Goal: Task Accomplishment & Management: Manage account settings

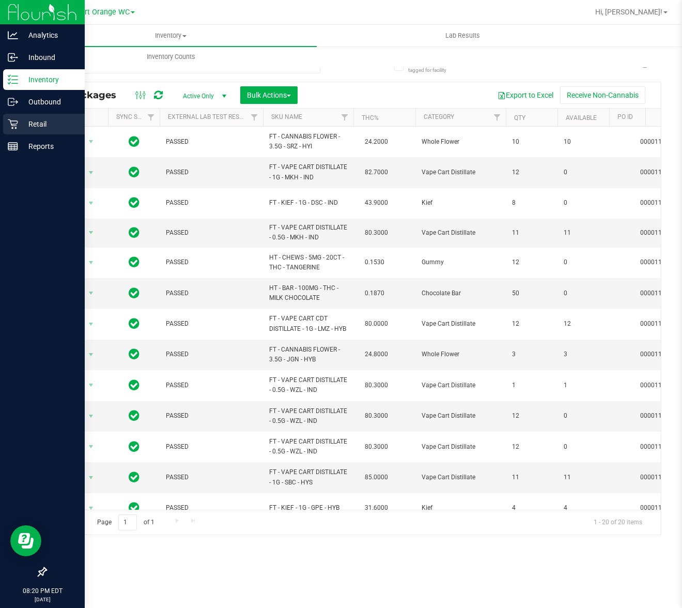
click at [17, 122] on icon at bounding box center [13, 124] width 10 height 10
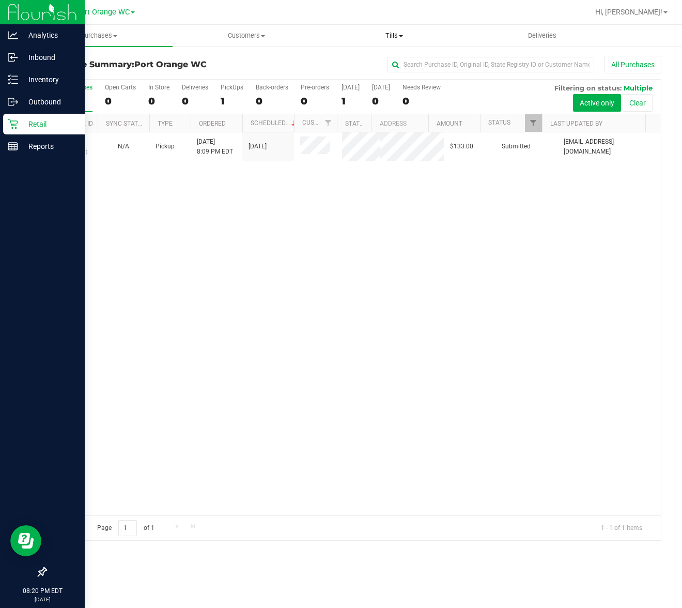
click at [401, 37] on span "Tills" at bounding box center [394, 35] width 147 height 9
click at [385, 56] on li "Manage tills" at bounding box center [394, 62] width 148 height 12
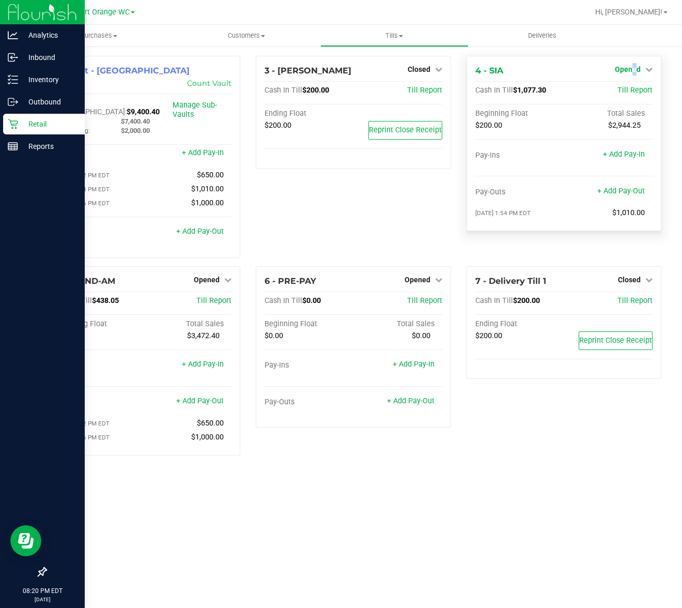
click at [635, 71] on span "Opened" at bounding box center [628, 69] width 26 height 8
click at [631, 91] on link "Close Till" at bounding box center [629, 91] width 28 height 8
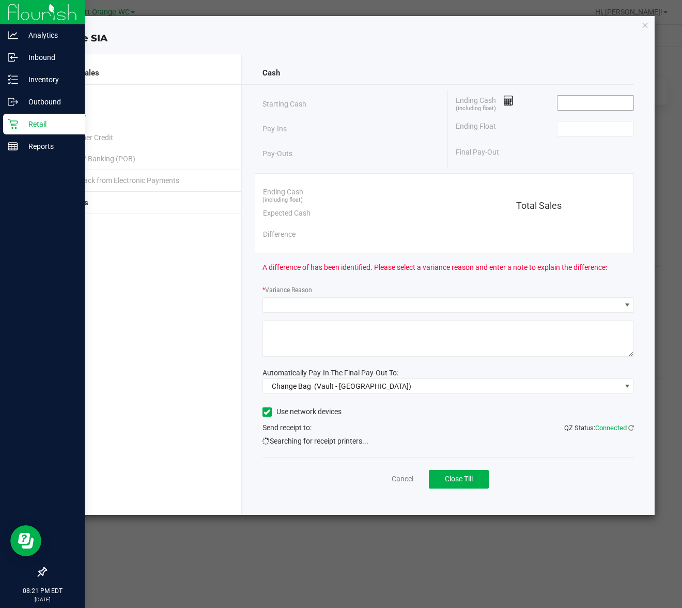
click at [586, 101] on input at bounding box center [596, 103] width 76 height 14
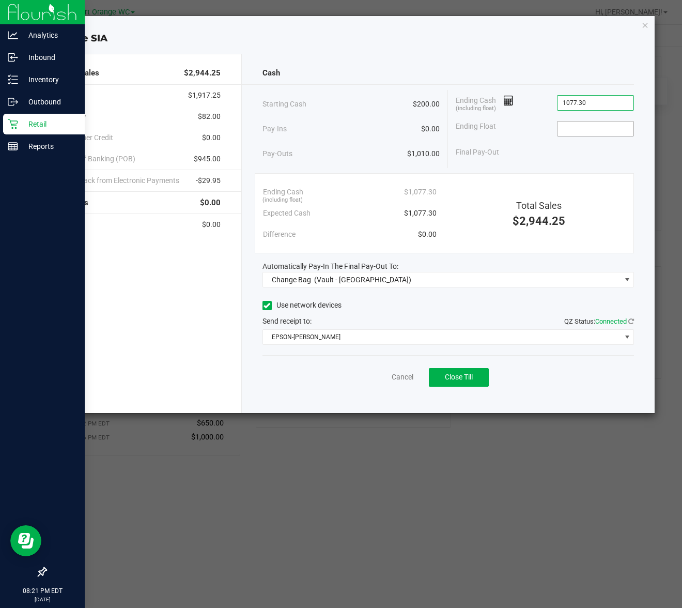
type input "$1,077.30"
click at [602, 124] on input at bounding box center [596, 128] width 76 height 14
type input "$200.00"
click at [561, 76] on div "Cash" at bounding box center [448, 73] width 372 height 22
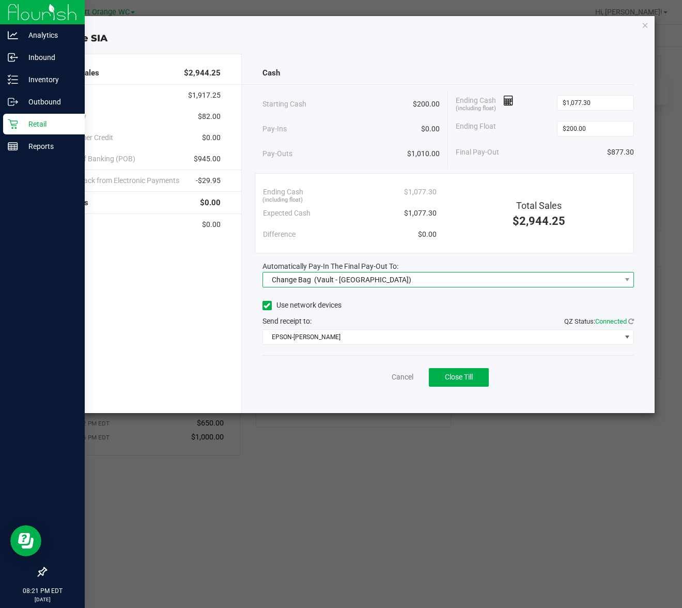
click at [329, 281] on span "(Vault - [GEOGRAPHIC_DATA])" at bounding box center [362, 279] width 97 height 8
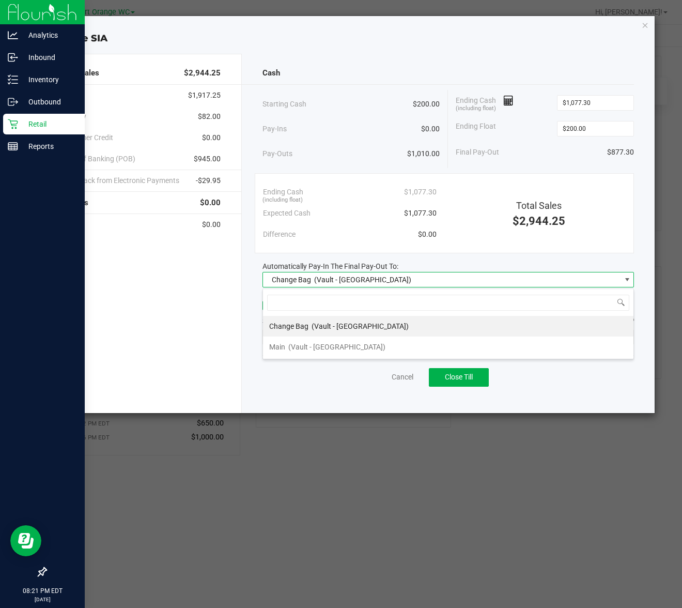
scroll to position [16, 372]
click at [319, 348] on span "(Vault - [GEOGRAPHIC_DATA])" at bounding box center [336, 347] width 97 height 8
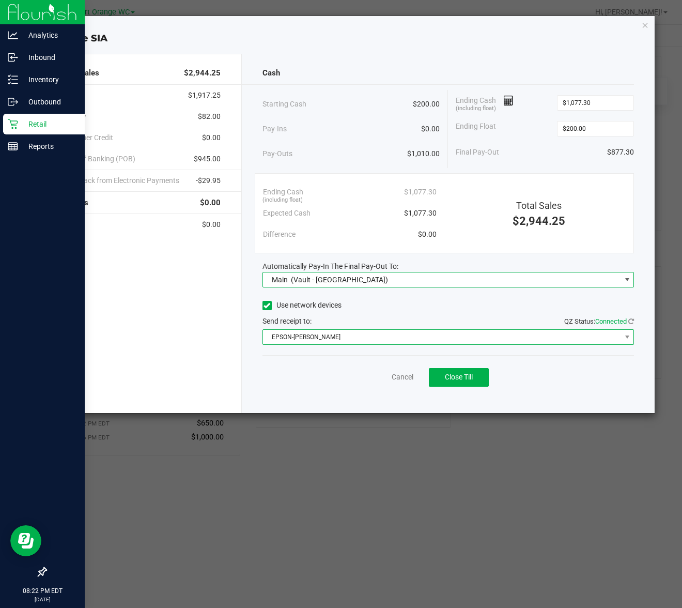
click at [402, 341] on span "EPSON-[PERSON_NAME]" at bounding box center [442, 337] width 358 height 14
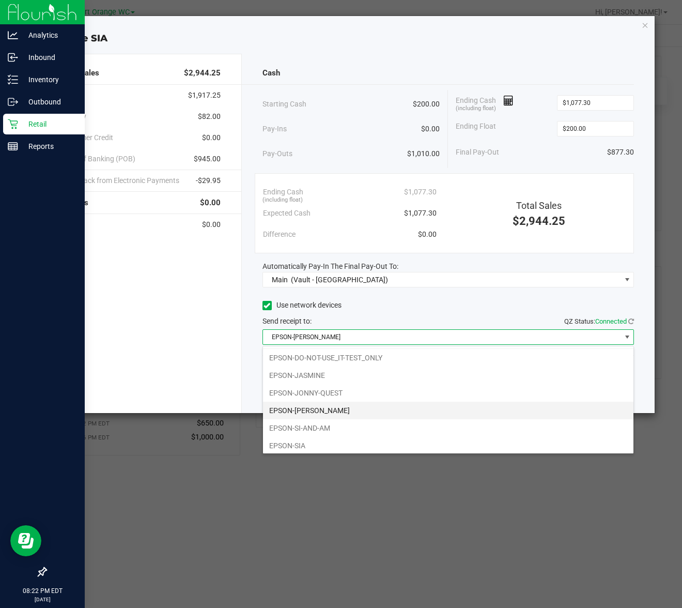
scroll to position [22, 0]
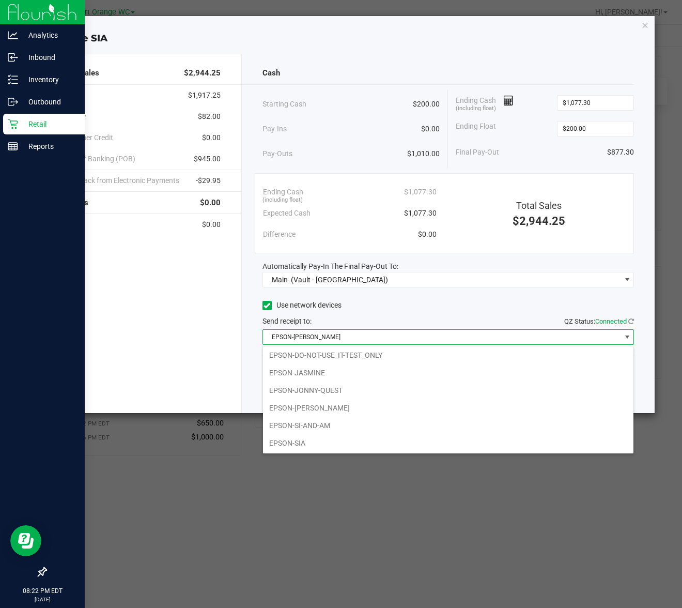
drag, startPoint x: 358, startPoint y: 389, endPoint x: 364, endPoint y: 388, distance: 5.8
click at [359, 390] on li "EPSON-JONNY-QUEST" at bounding box center [448, 390] width 370 height 18
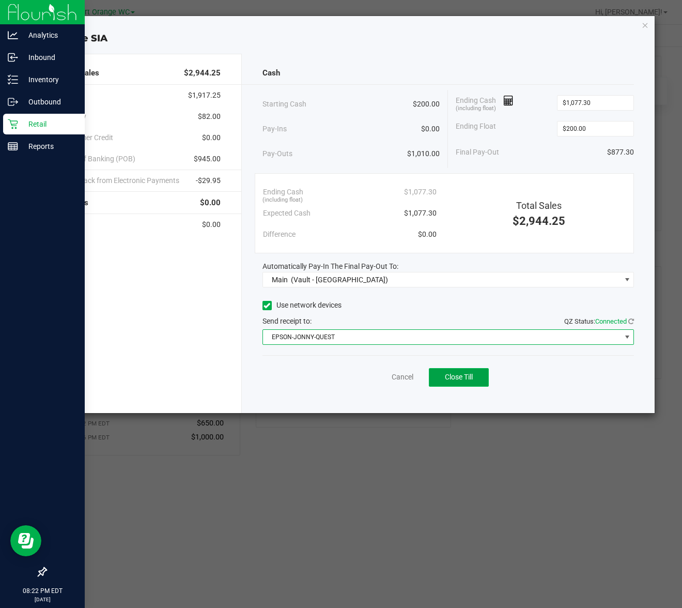
click at [473, 374] on span "Close Till" at bounding box center [459, 377] width 28 height 8
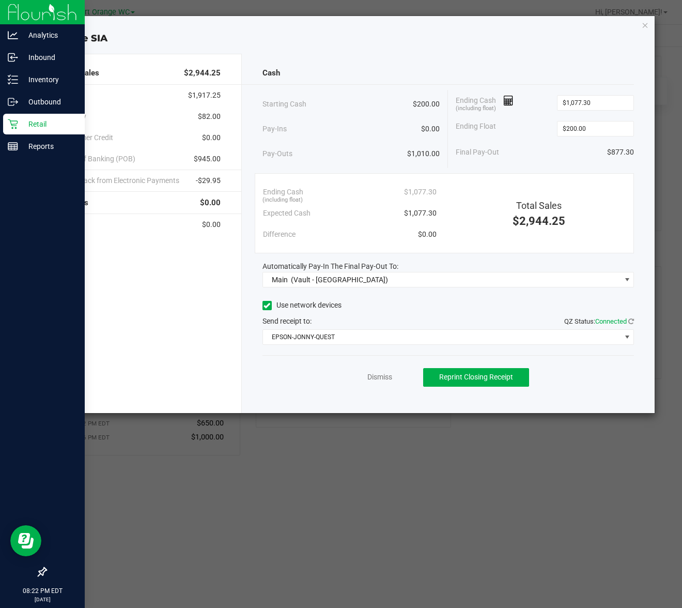
click at [365, 383] on div "Dismiss Reprint Closing Receipt" at bounding box center [448, 375] width 372 height 40
click at [368, 379] on link "Dismiss" at bounding box center [379, 377] width 25 height 11
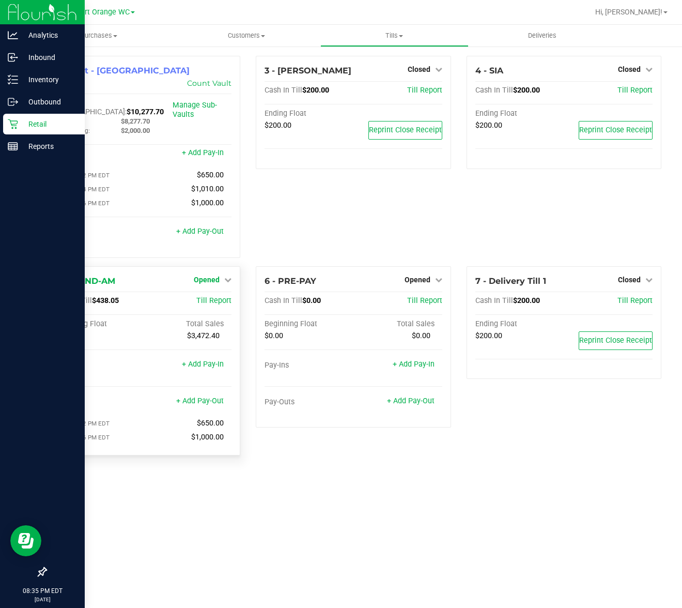
click at [220, 275] on link "Opened" at bounding box center [213, 279] width 38 height 8
click at [224, 295] on div "Close Till" at bounding box center [208, 301] width 76 height 13
click at [216, 297] on link "Close Till" at bounding box center [208, 301] width 28 height 8
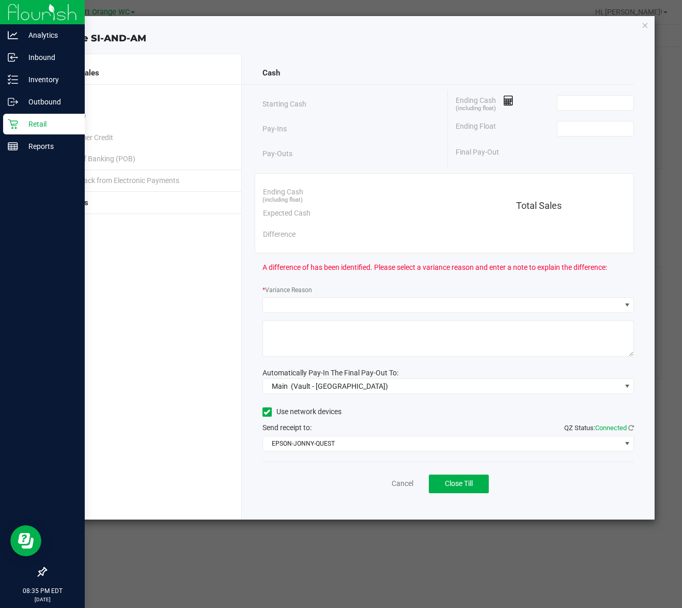
click at [552, 101] on div "Ending Cash (including float)" at bounding box center [545, 103] width 178 height 26
click at [590, 99] on input at bounding box center [596, 103] width 76 height 14
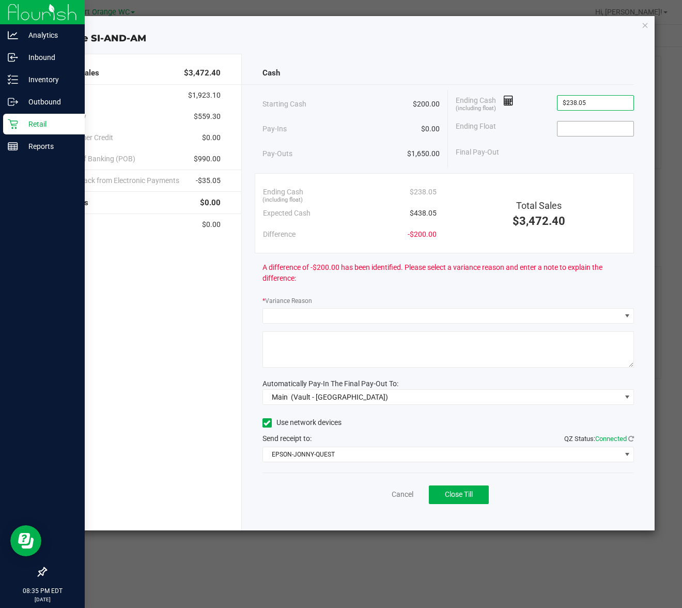
drag, startPoint x: 607, startPoint y: 148, endPoint x: 606, endPoint y: 126, distance: 22.2
click at [607, 142] on div "Ending Cash (including float) $238.05 Ending Float Final Pay-Out" at bounding box center [541, 126] width 186 height 73
click at [600, 109] on input "238.05" at bounding box center [596, 103] width 76 height 14
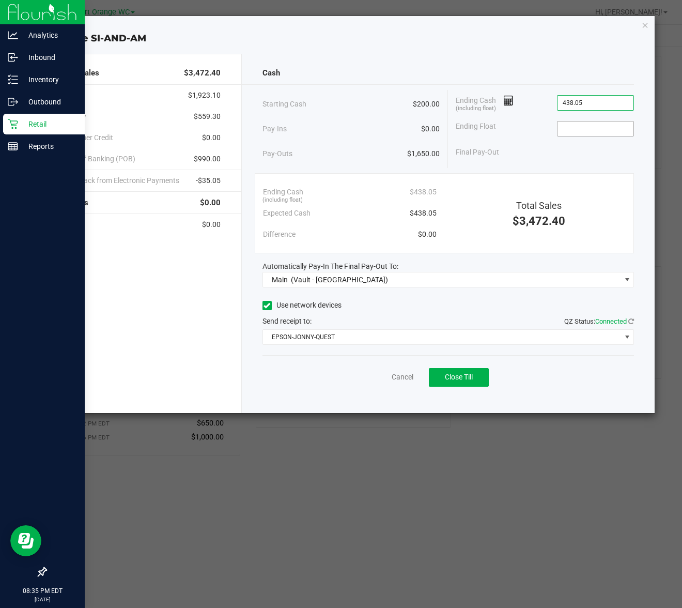
type input "$438.05"
click at [592, 136] on span at bounding box center [595, 129] width 77 height 16
click at [587, 126] on input at bounding box center [596, 128] width 76 height 14
click at [556, 119] on div "Ending Float 200" at bounding box center [545, 129] width 178 height 26
type input "$200.00"
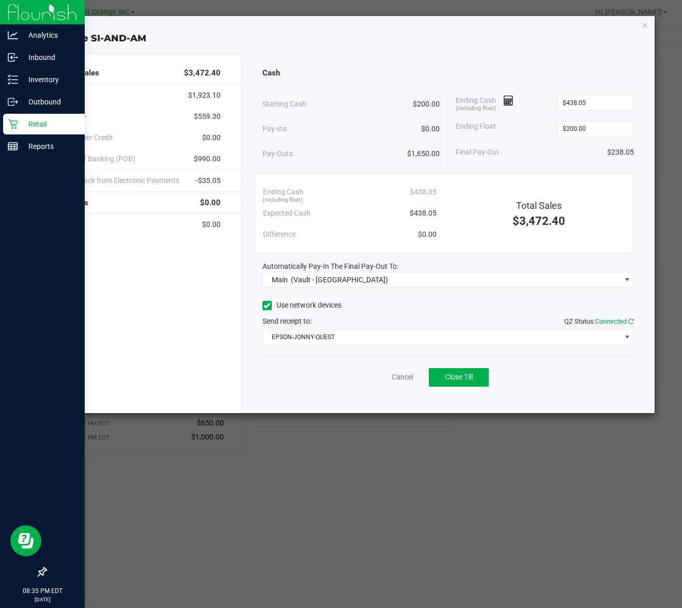
click at [548, 111] on div "Ending Cash (including float) $438.05" at bounding box center [545, 103] width 178 height 26
click at [473, 381] on span "Close Till" at bounding box center [459, 377] width 28 height 8
click at [376, 378] on link "Dismiss" at bounding box center [379, 377] width 25 height 11
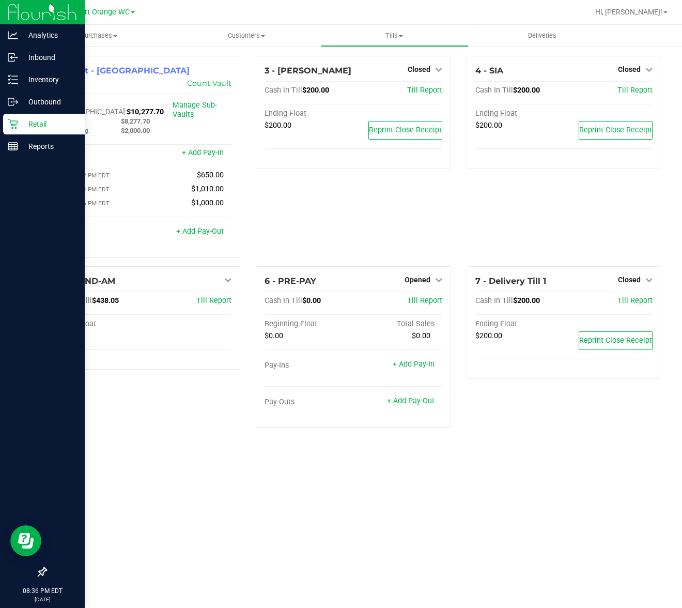
click at [419, 273] on div "Opened" at bounding box center [424, 279] width 38 height 12
click at [409, 275] on span "Opened" at bounding box center [418, 279] width 26 height 8
click at [420, 297] on link "Close Till" at bounding box center [419, 301] width 28 height 8
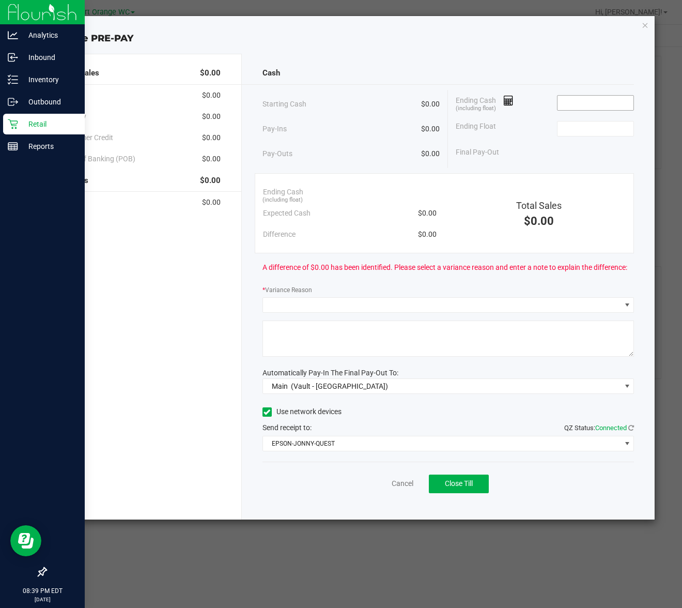
click at [573, 103] on input at bounding box center [596, 103] width 76 height 14
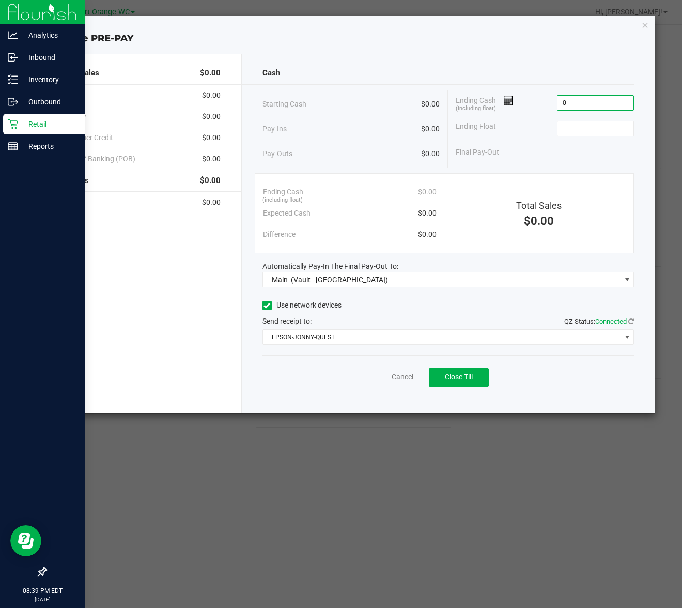
type input "$0.00"
click at [598, 138] on div "Ending Float" at bounding box center [545, 129] width 178 height 26
click at [606, 123] on input at bounding box center [596, 128] width 76 height 14
type input "$0.00"
click at [544, 143] on div "Final Pay-Out $0.00" at bounding box center [545, 152] width 178 height 21
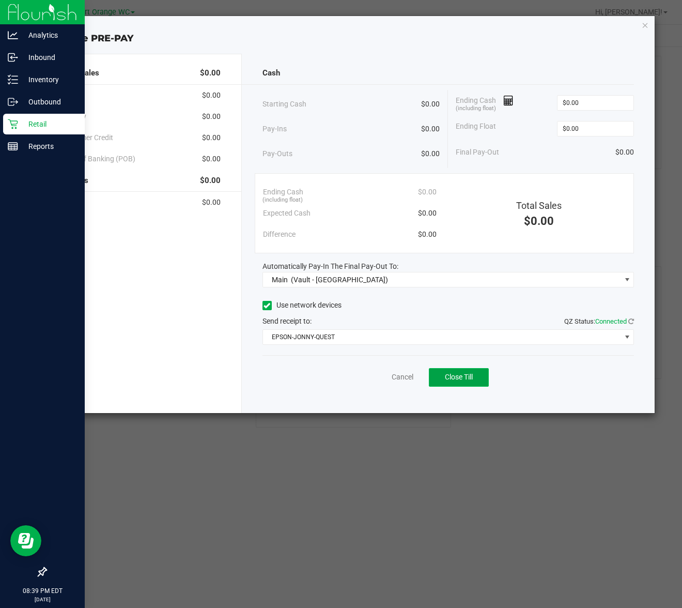
click at [443, 385] on button "Close Till" at bounding box center [459, 377] width 60 height 19
click at [367, 378] on link "Dismiss" at bounding box center [379, 377] width 25 height 11
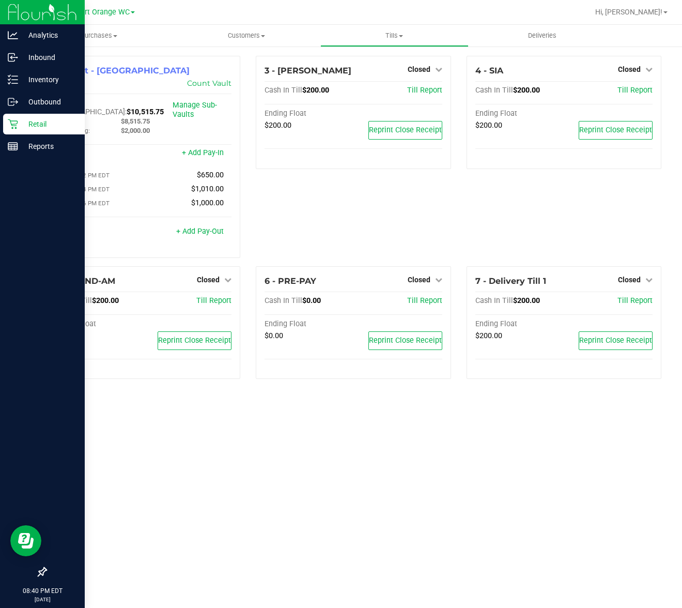
drag, startPoint x: 404, startPoint y: 493, endPoint x: 399, endPoint y: 473, distance: 20.2
click at [412, 493] on div "Purchases Summary of purchases Fulfillment All purchases Customers All customer…" at bounding box center [353, 316] width 657 height 583
click at [22, 142] on p "Reports" at bounding box center [49, 146] width 62 height 12
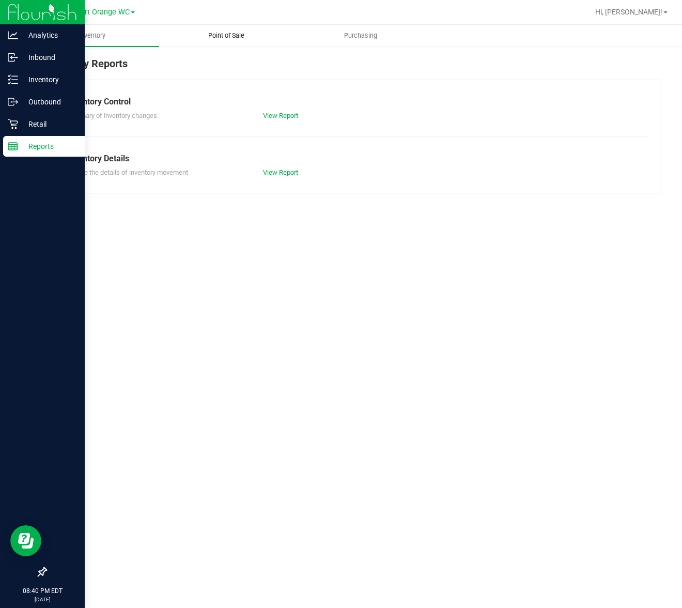
click at [242, 39] on span "Point of Sale" at bounding box center [226, 35] width 64 height 9
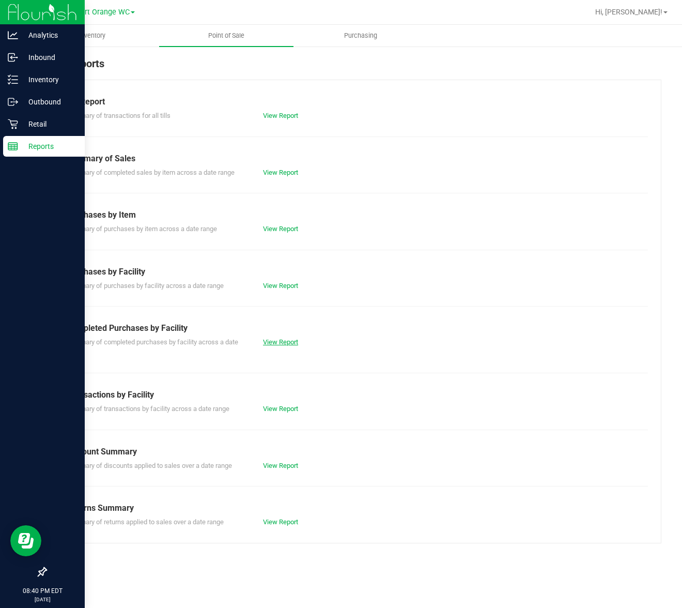
click at [280, 338] on link "View Report" at bounding box center [280, 342] width 35 height 8
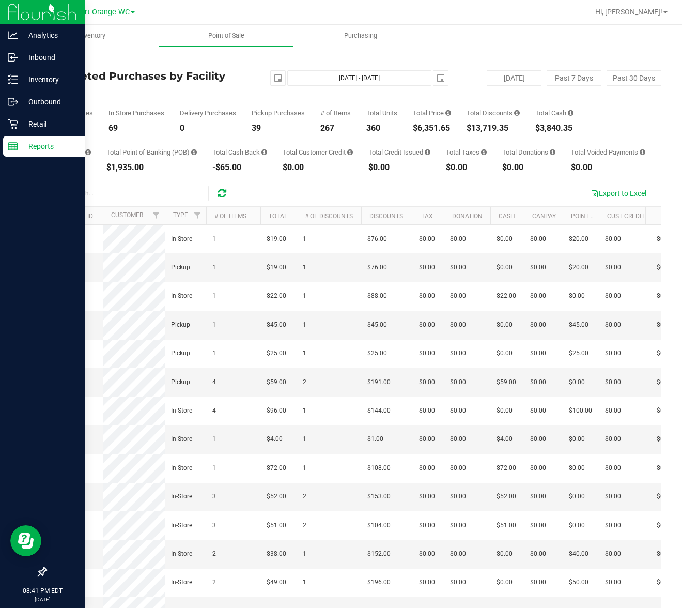
click at [268, 87] on div "Completed Purchases by Facility Report [DATE] [DATE] - [DATE] [DATE] [DATE] Pas…" at bounding box center [353, 81] width 616 height 23
click at [274, 80] on span "select" at bounding box center [278, 78] width 8 height 8
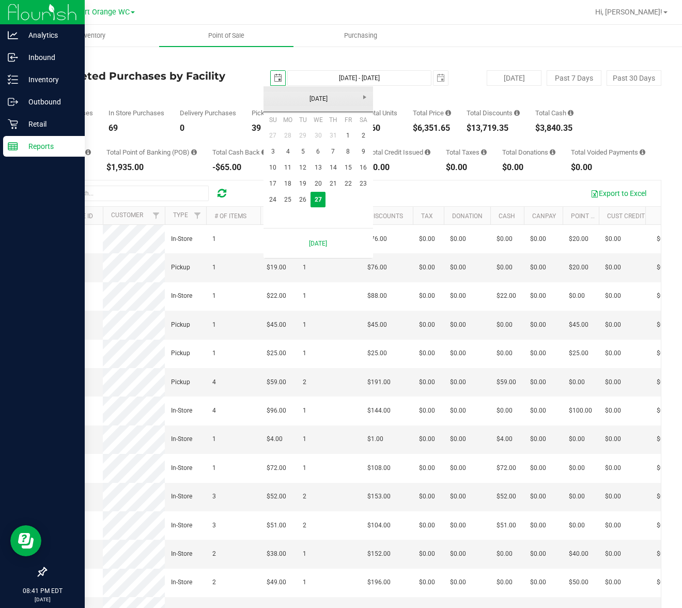
scroll to position [0, 26]
click at [284, 196] on link "25" at bounding box center [288, 200] width 15 height 16
type input "[DATE]"
type input "[DATE] - [DATE]"
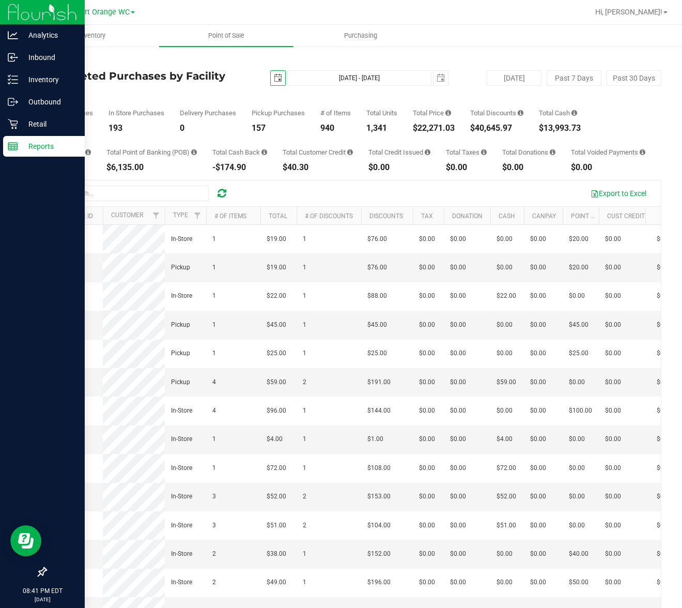
click at [274, 79] on span "select" at bounding box center [278, 78] width 8 height 8
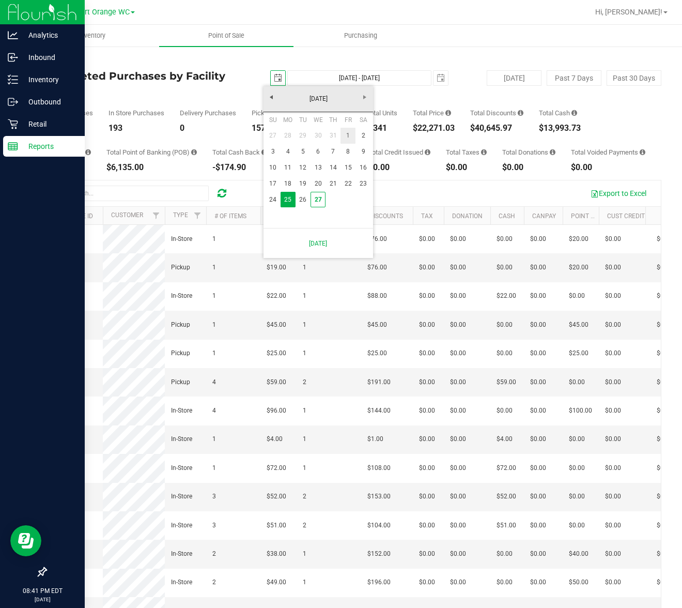
click at [349, 134] on link "1" at bounding box center [348, 136] width 15 height 16
type input "[DATE]"
type input "[DATE] - [DATE]"
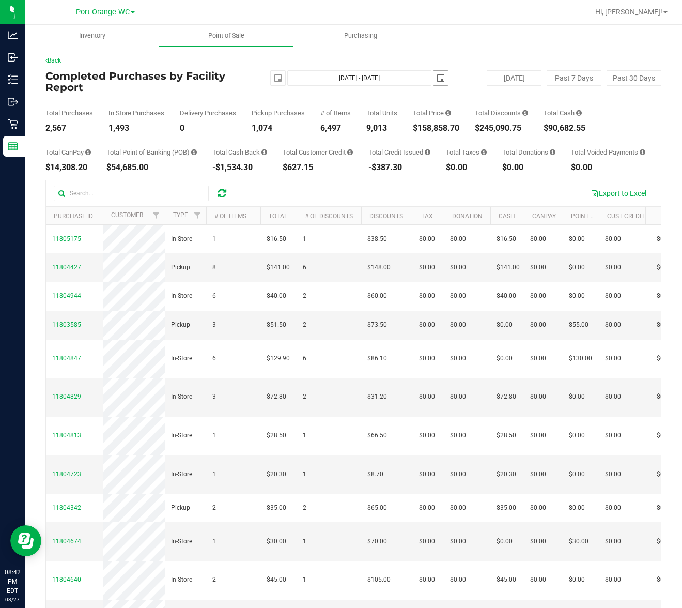
click at [437, 79] on span "select" at bounding box center [441, 78] width 8 height 8
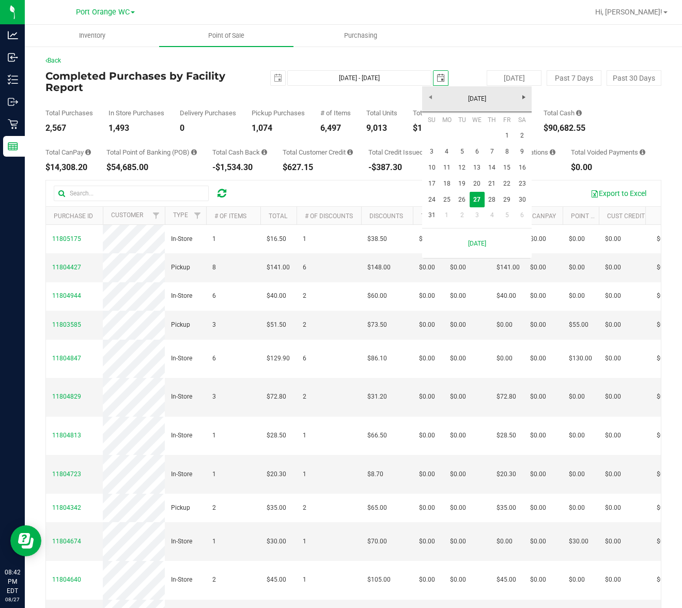
scroll to position [0, 26]
click at [476, 198] on link "27" at bounding box center [477, 200] width 15 height 16
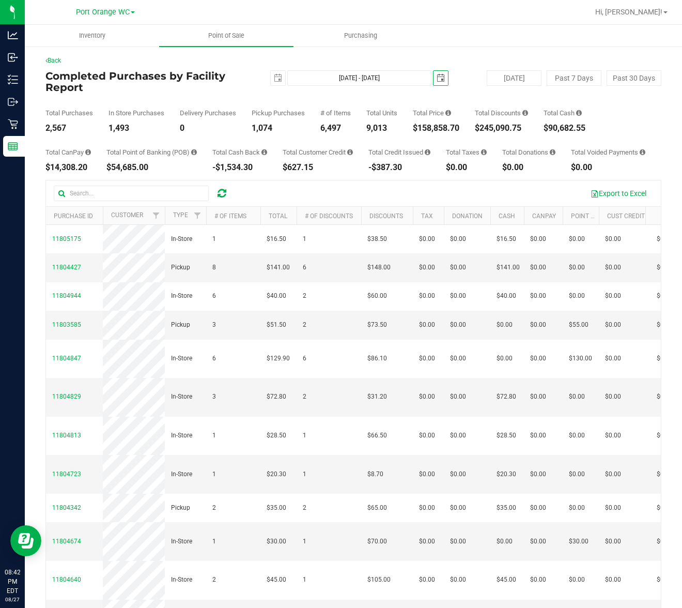
click at [435, 76] on span "select" at bounding box center [441, 78] width 14 height 14
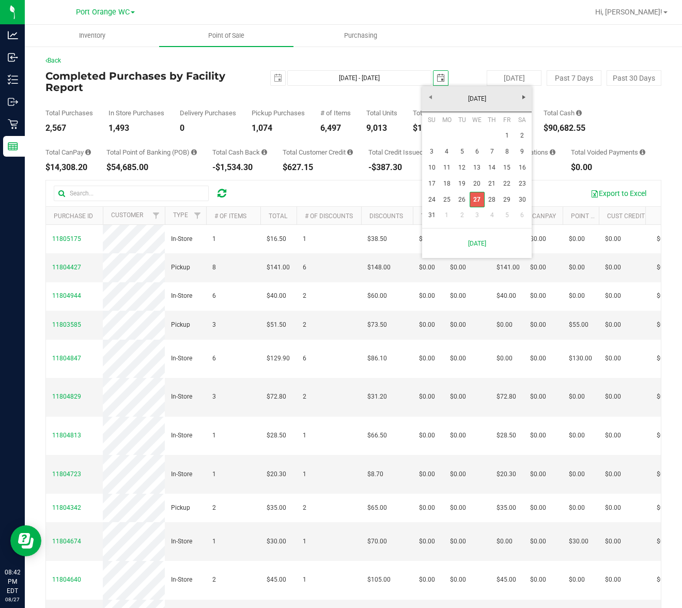
click at [476, 199] on link "27" at bounding box center [477, 200] width 15 height 16
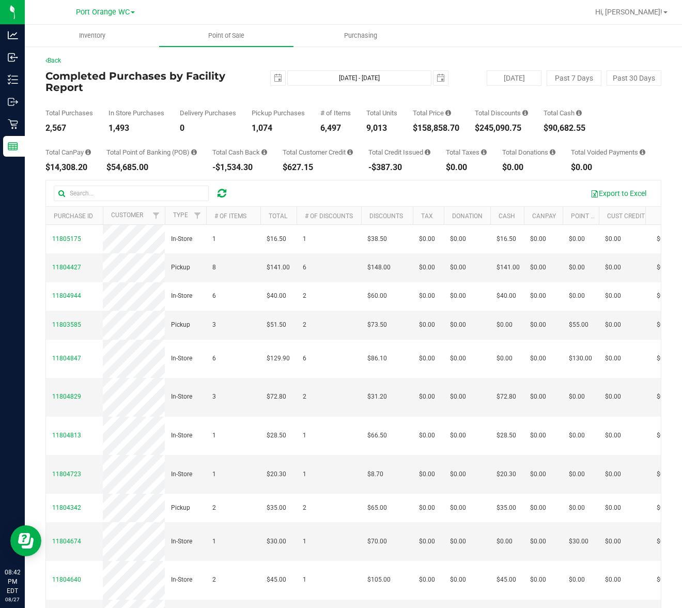
scroll to position [0, 0]
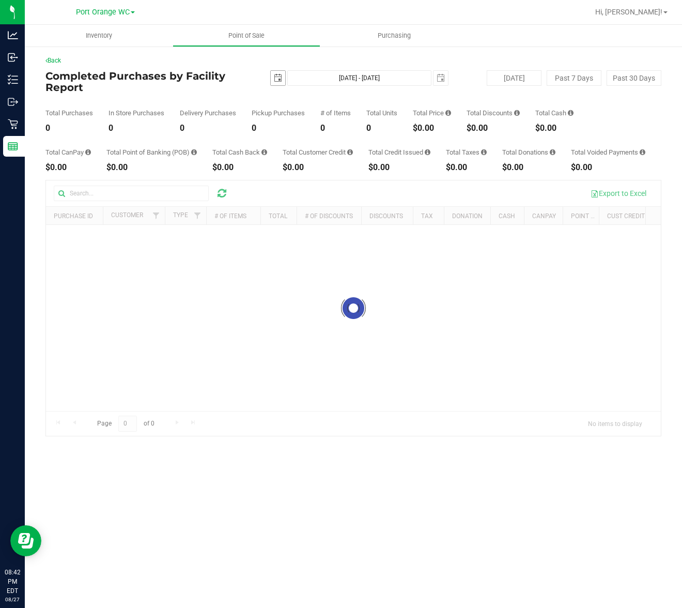
click at [271, 84] on span "select" at bounding box center [278, 78] width 14 height 14
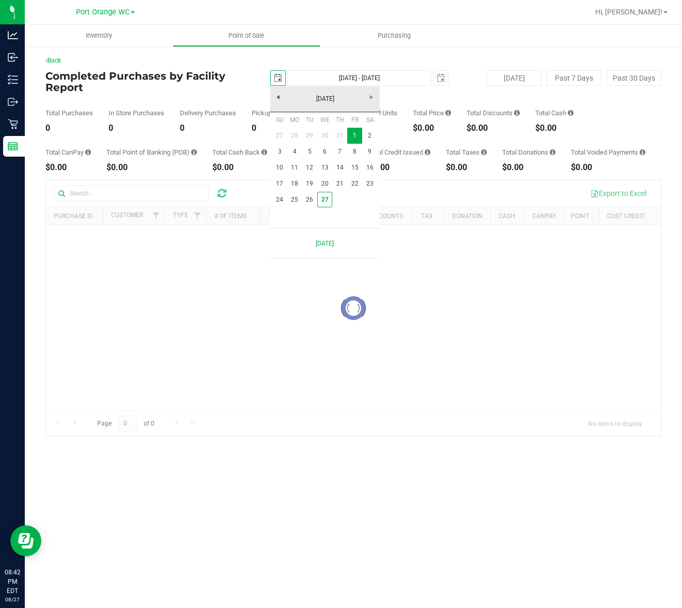
scroll to position [0, 26]
click at [279, 75] on span "select" at bounding box center [278, 78] width 8 height 8
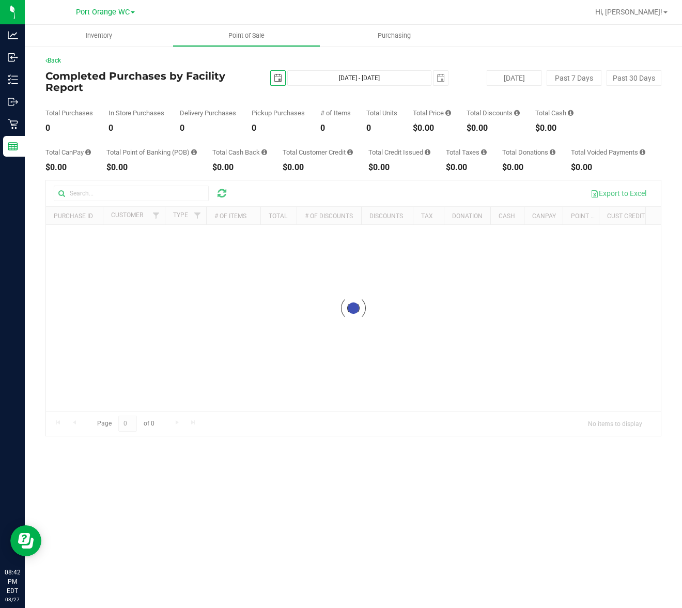
click at [281, 74] on span "select" at bounding box center [278, 78] width 8 height 8
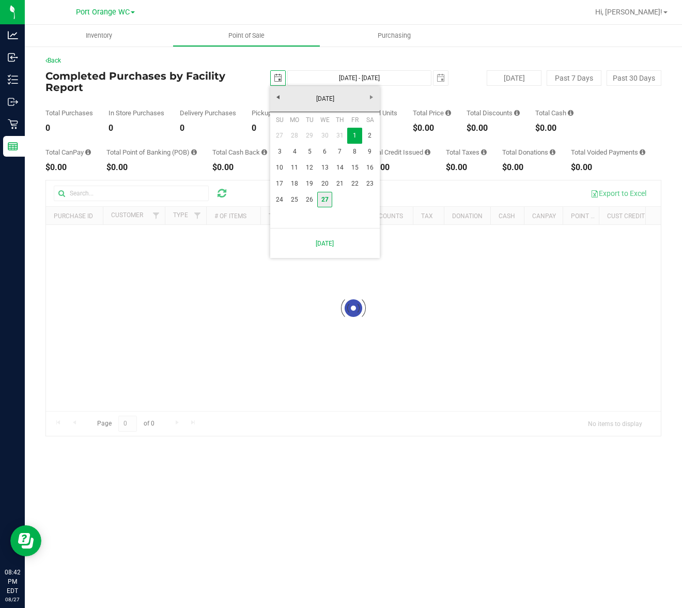
click at [317, 197] on link "27" at bounding box center [324, 200] width 15 height 16
type input "[DATE]"
type input "[DATE] - [DATE]"
